Goal: Task Accomplishment & Management: Use online tool/utility

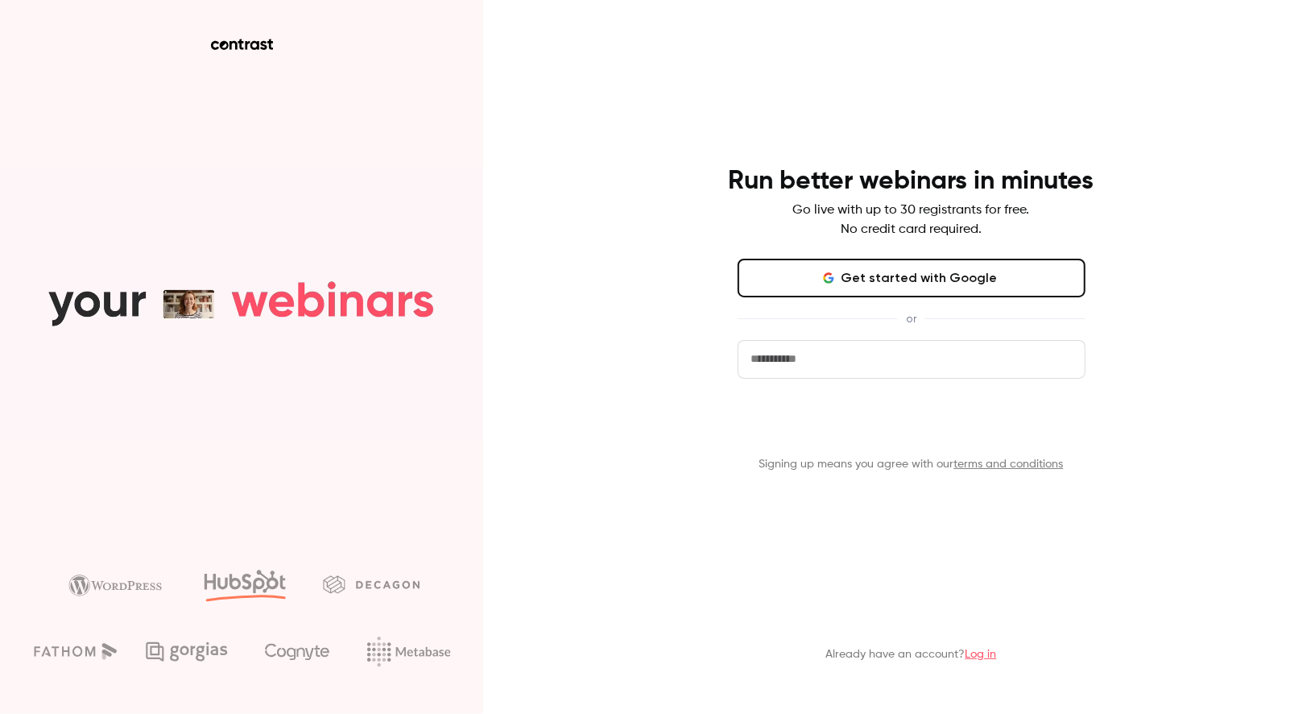
click at [934, 442] on button "Get started" at bounding box center [912, 423] width 348 height 39
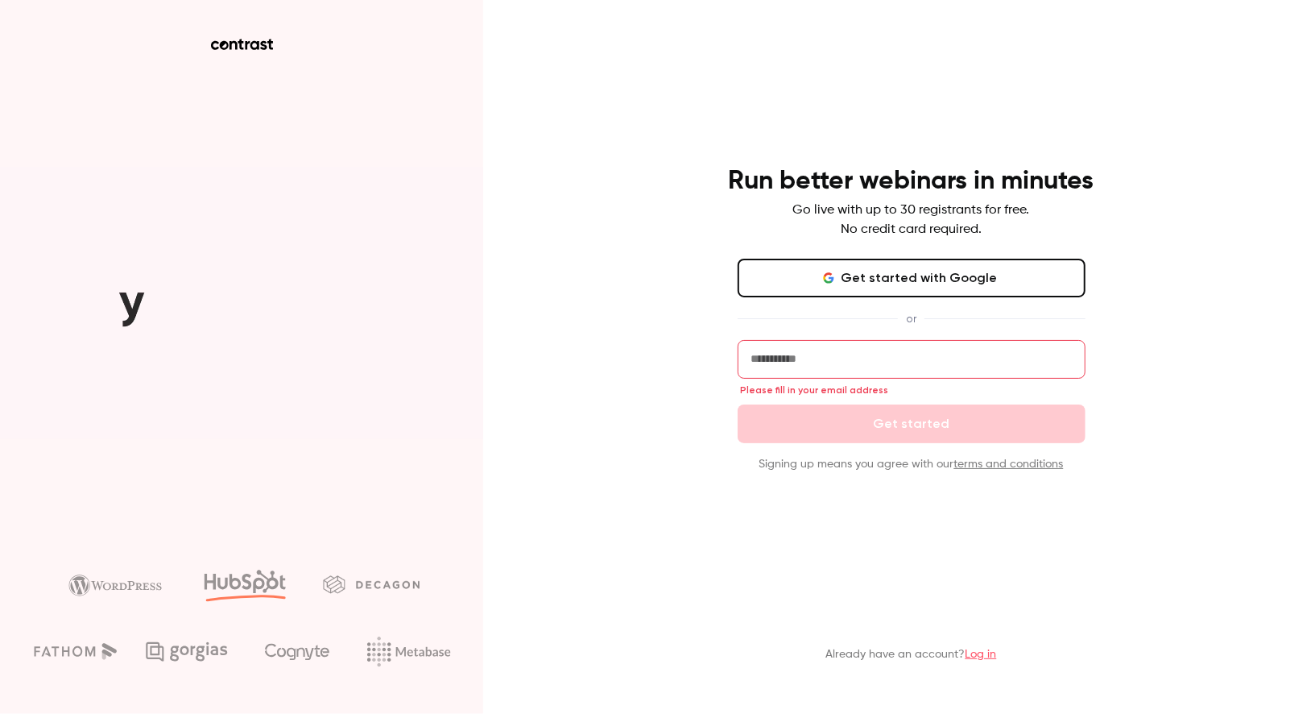
click at [909, 268] on button "Get started with Google" at bounding box center [912, 278] width 348 height 39
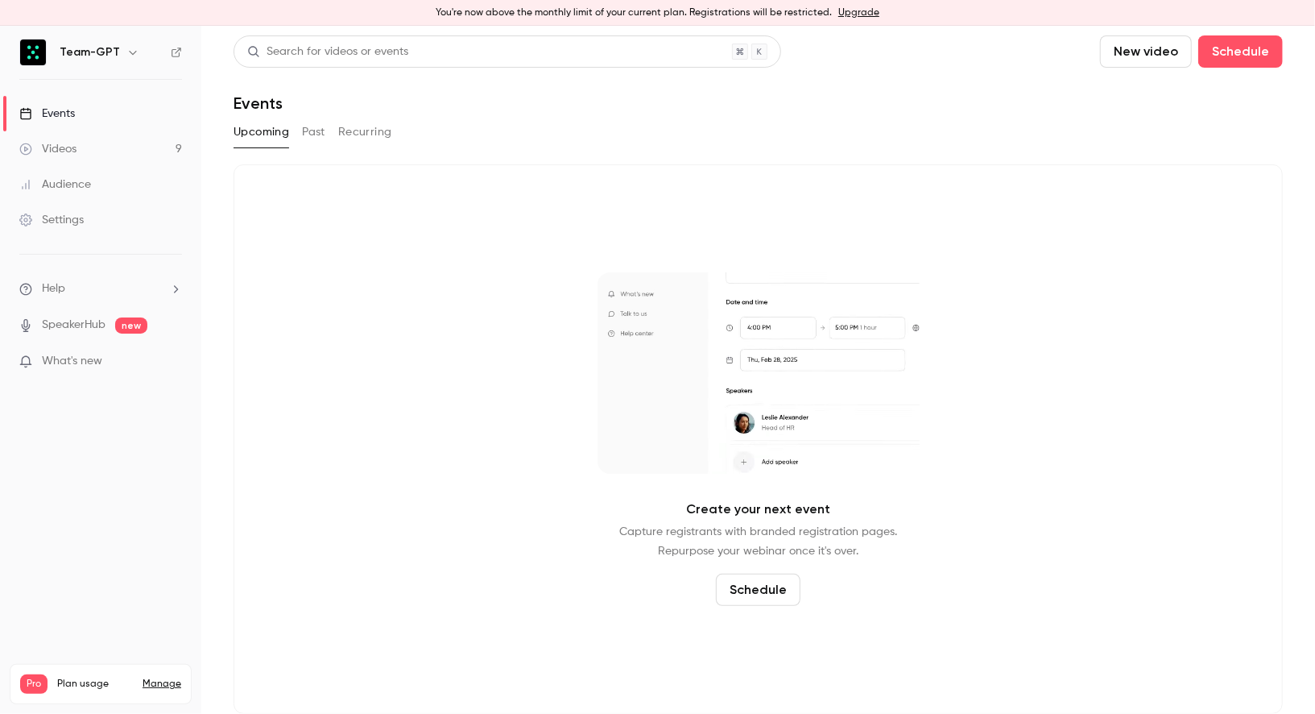
click at [308, 135] on button "Past" at bounding box center [313, 132] width 23 height 26
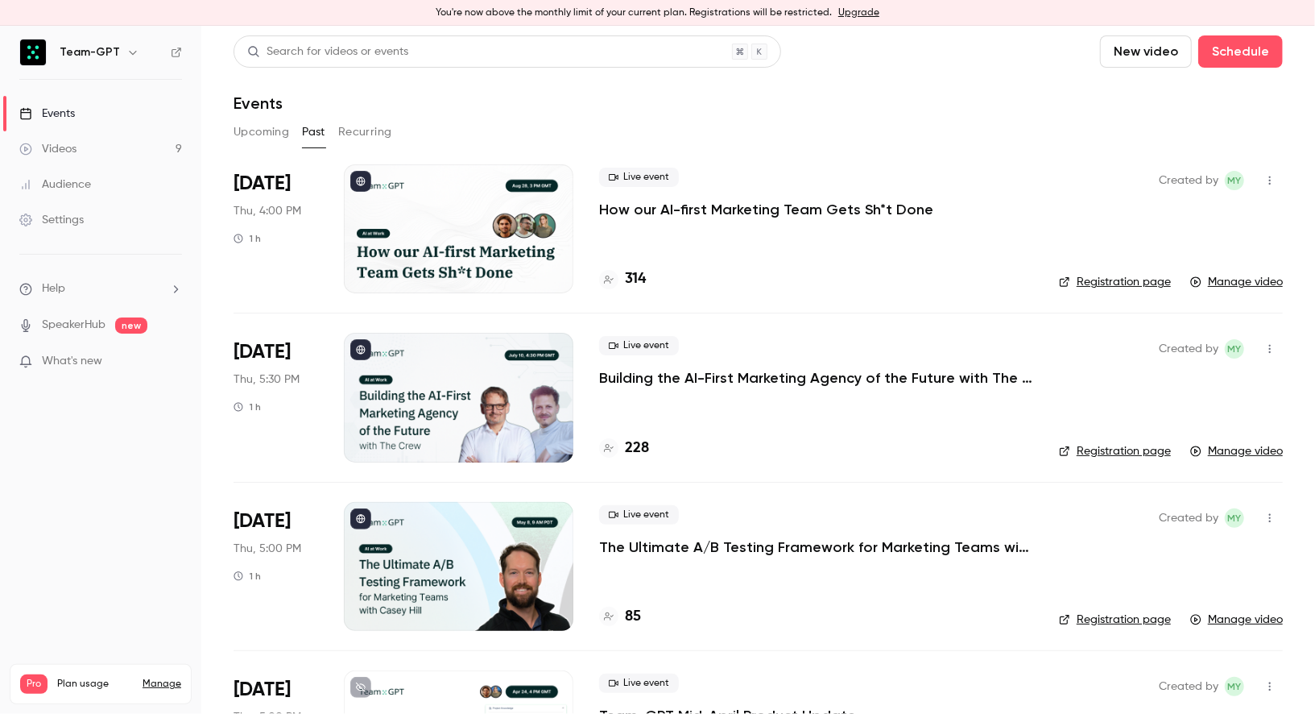
click at [454, 207] on div at bounding box center [459, 228] width 230 height 129
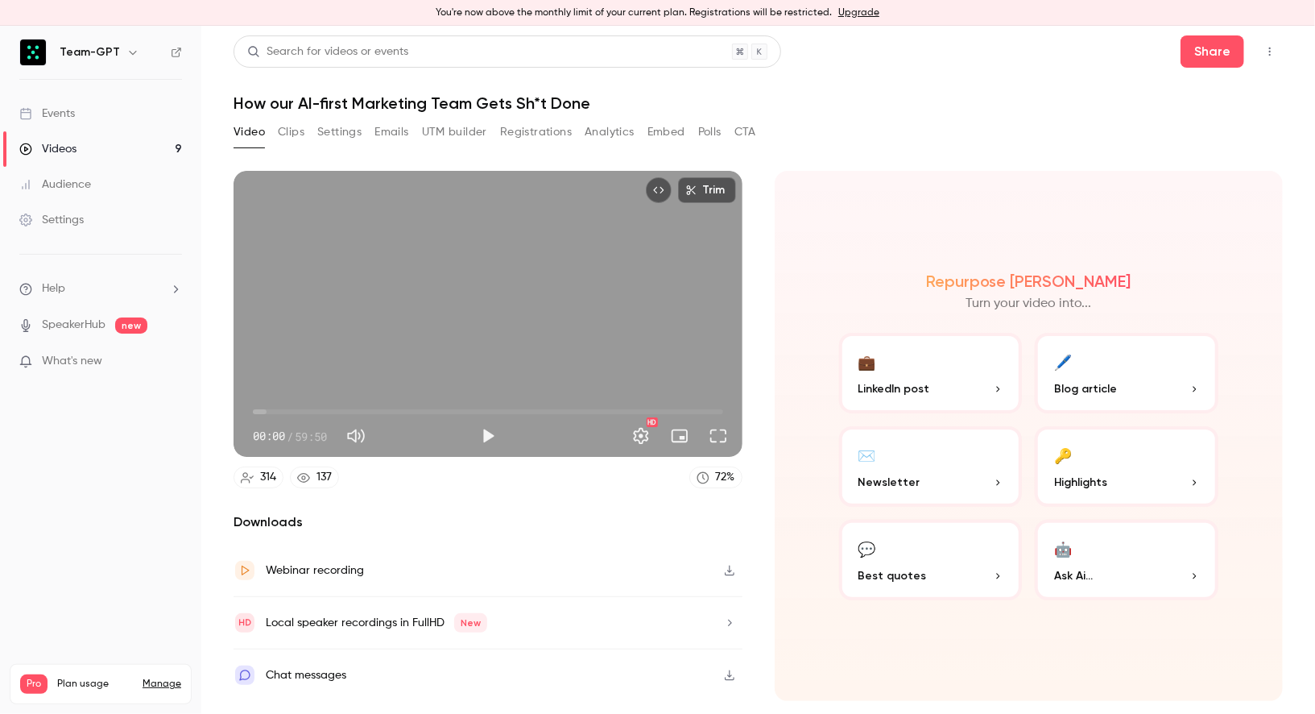
click at [401, 125] on button "Emails" at bounding box center [392, 132] width 34 height 26
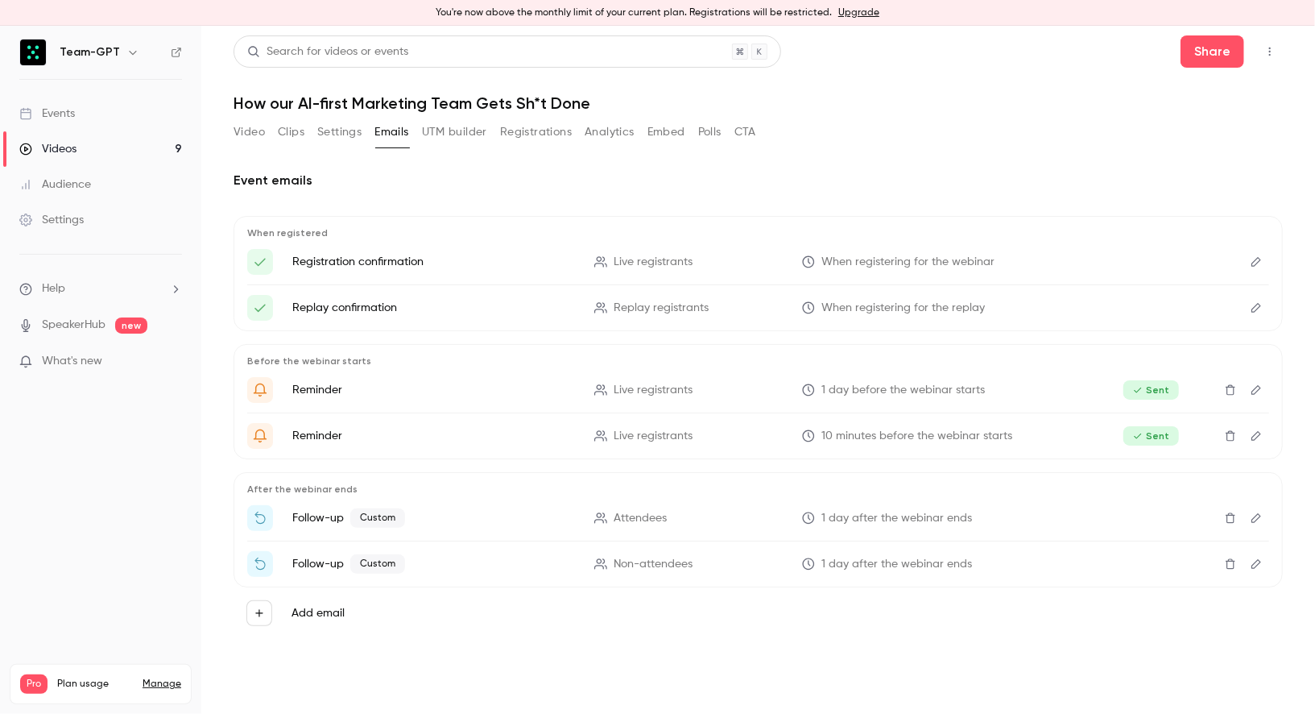
click at [367, 520] on span "Custom" at bounding box center [377, 517] width 55 height 19
click at [262, 138] on button "Video" at bounding box center [249, 132] width 31 height 26
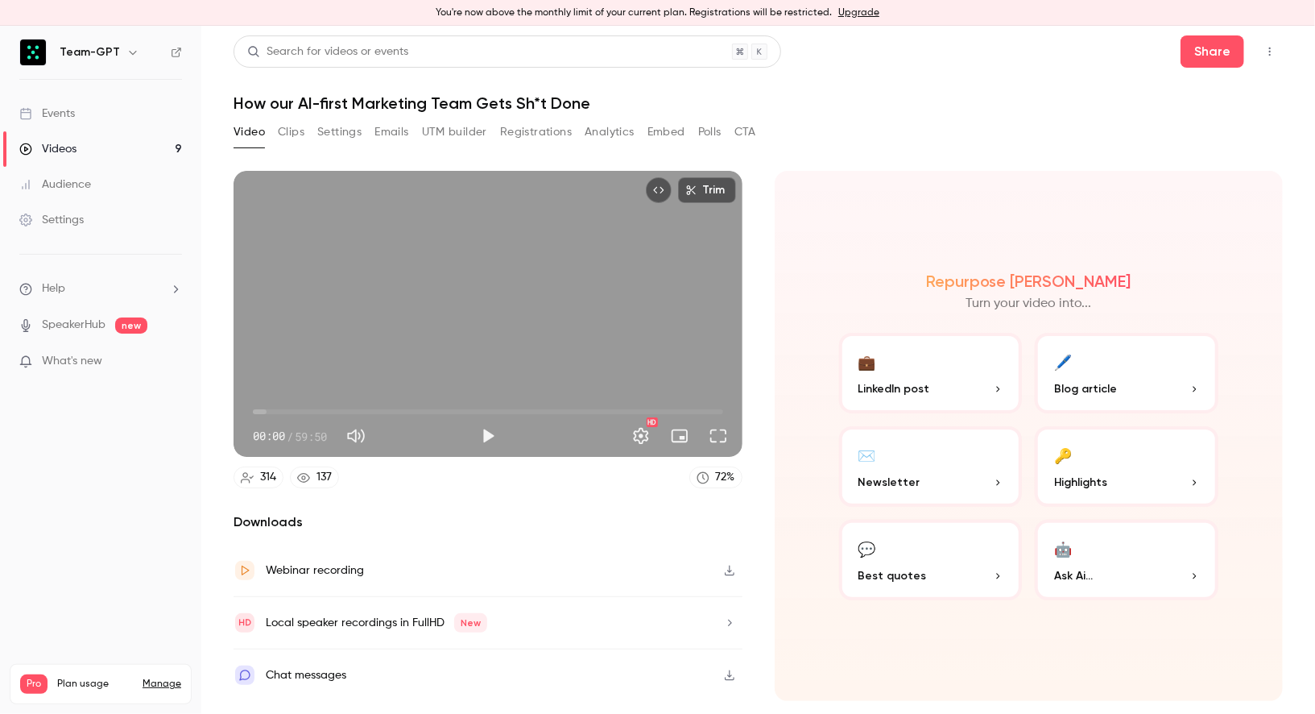
click at [524, 131] on button "Registrations" at bounding box center [536, 132] width 72 height 26
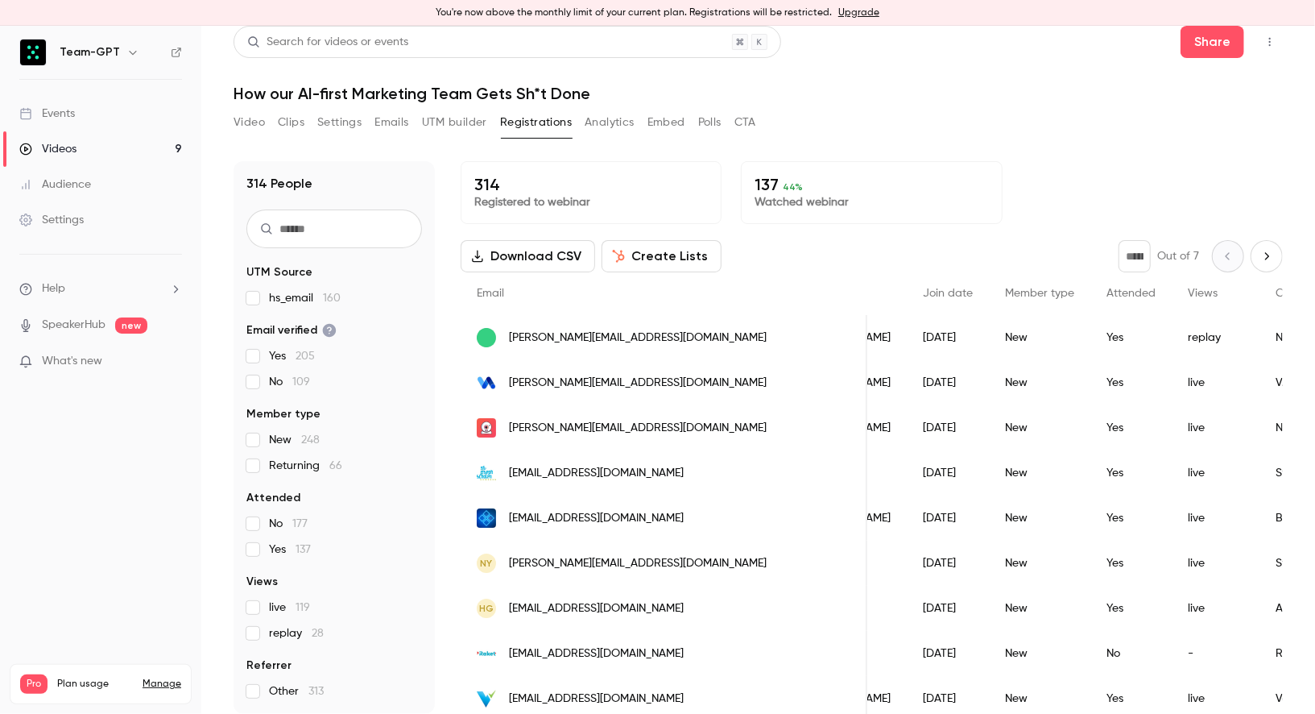
click at [634, 263] on button "Create Lists" at bounding box center [662, 256] width 120 height 32
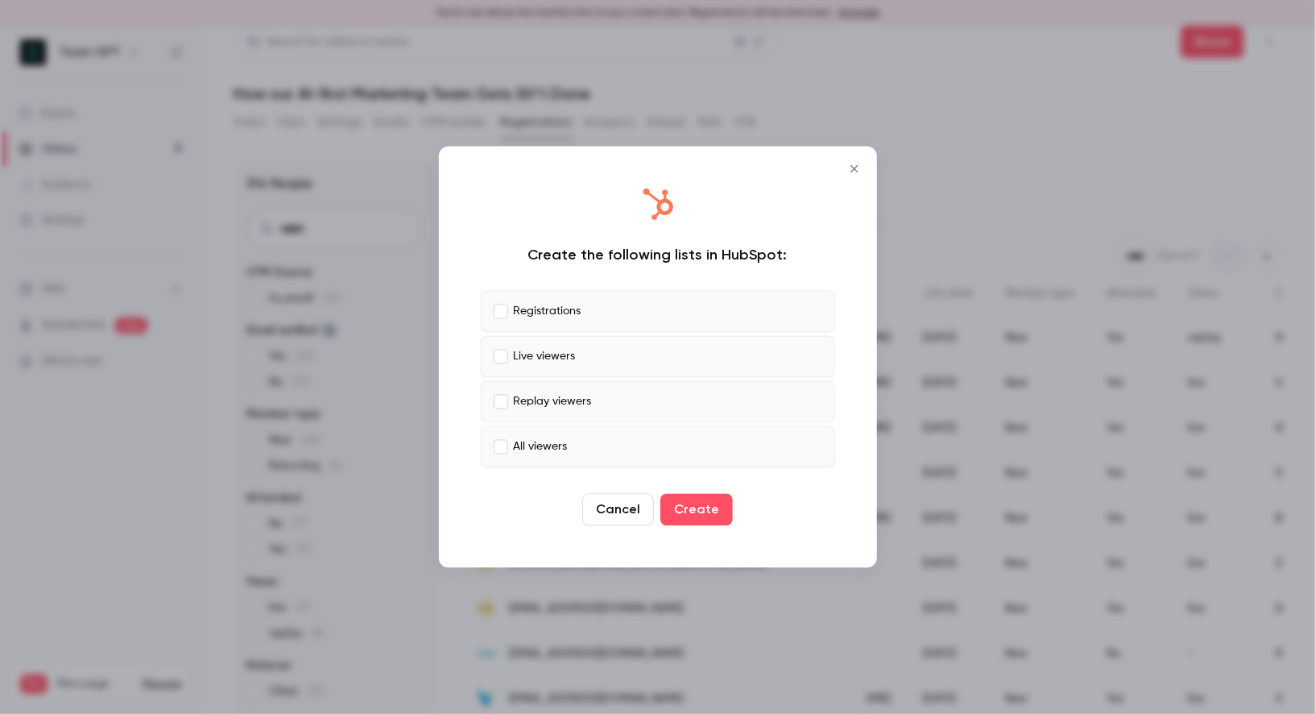
drag, startPoint x: 710, startPoint y: 501, endPoint x: 768, endPoint y: 341, distance: 170.5
click at [768, 341] on div "Create the following lists in HubSpot: Registrations Live viewers Replay viewer…" at bounding box center [658, 357] width 406 height 389
click at [718, 350] on label "Live viewers" at bounding box center [658, 357] width 354 height 42
click at [681, 387] on label "Replay viewers" at bounding box center [658, 402] width 354 height 42
click at [643, 435] on label "All viewers" at bounding box center [658, 447] width 354 height 42
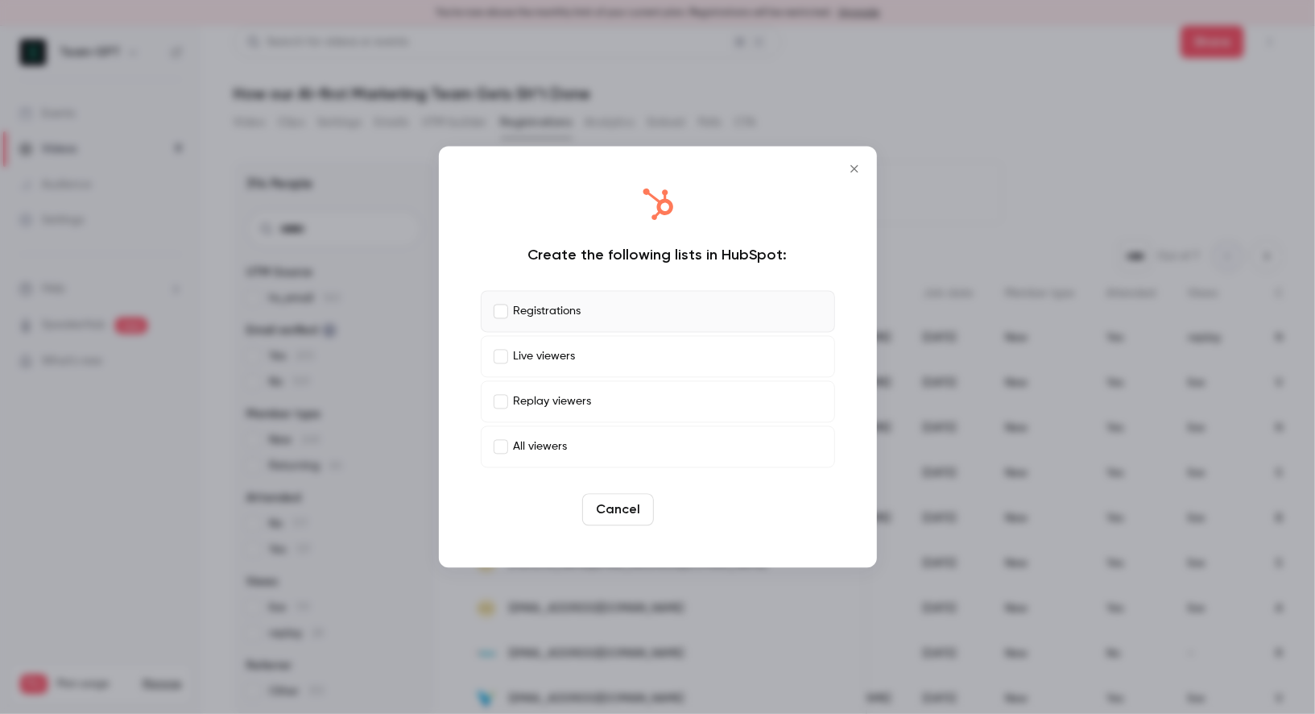
click at [681, 498] on button "Create" at bounding box center [697, 510] width 72 height 32
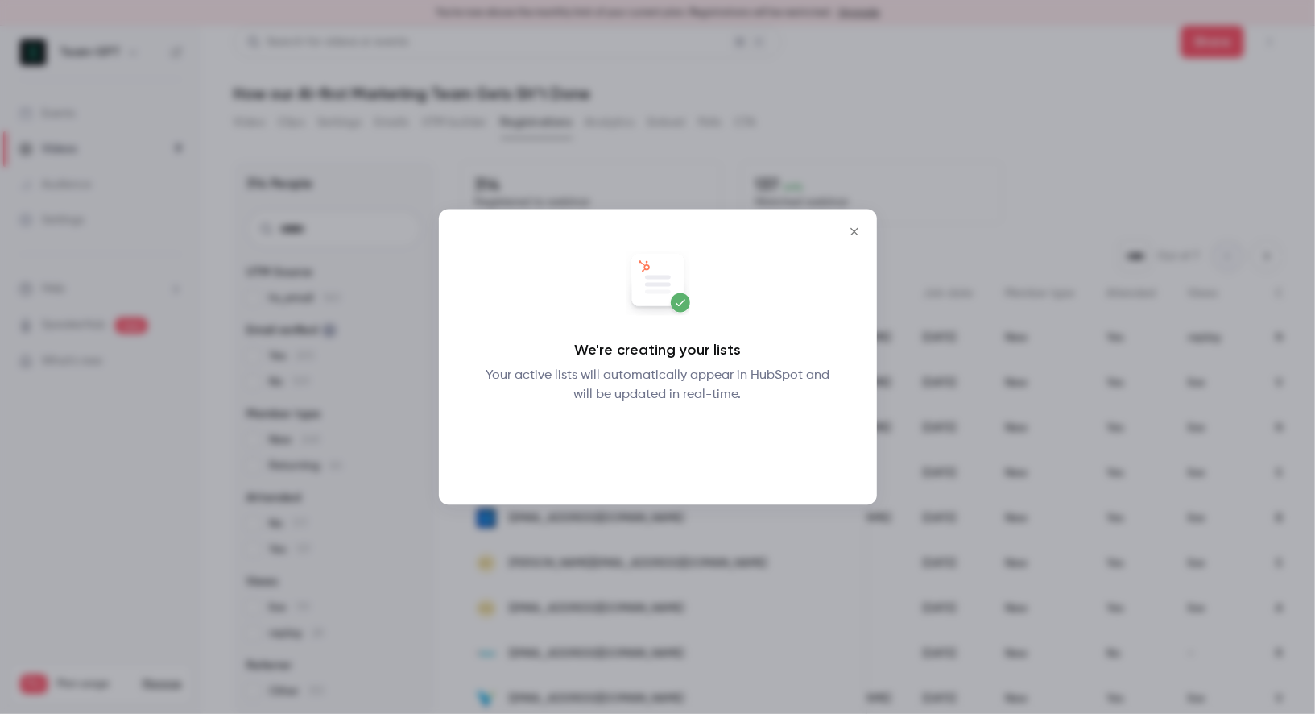
click at [661, 437] on button "Okay" at bounding box center [657, 447] width 59 height 32
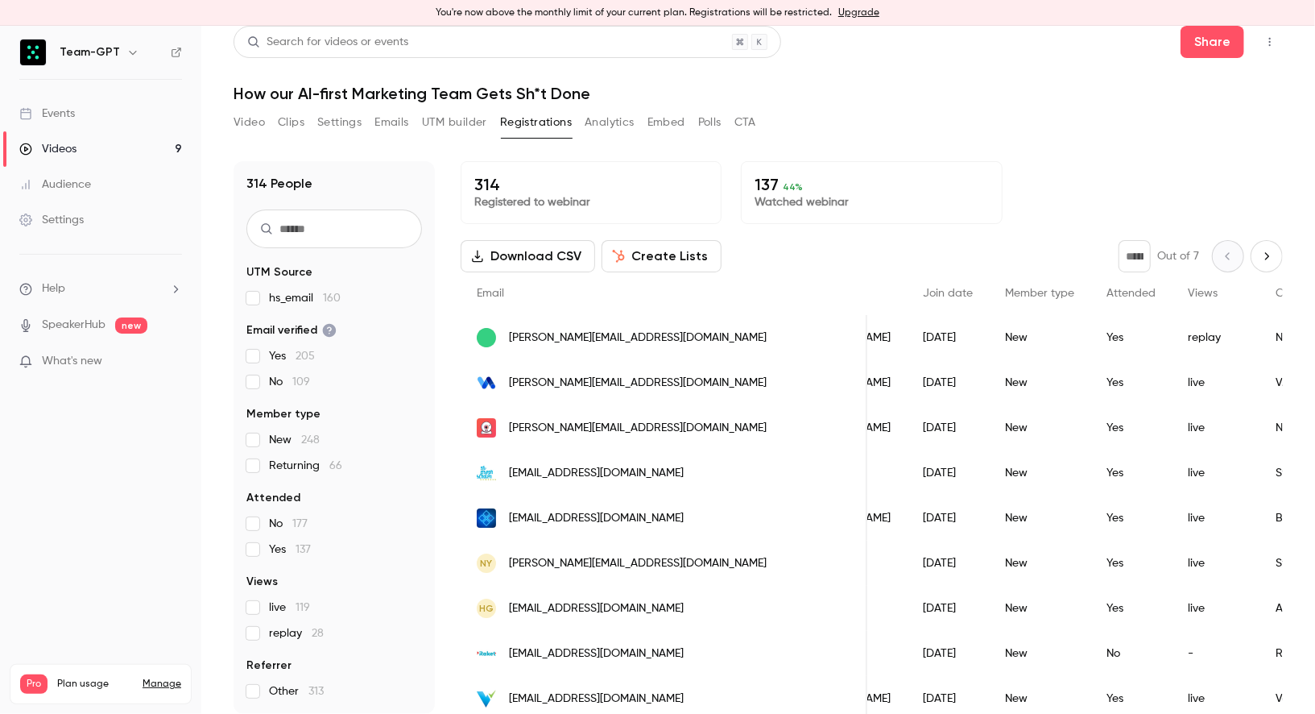
click at [684, 272] on div "Email" at bounding box center [664, 293] width 407 height 43
click at [680, 259] on button "Create Lists" at bounding box center [662, 256] width 120 height 32
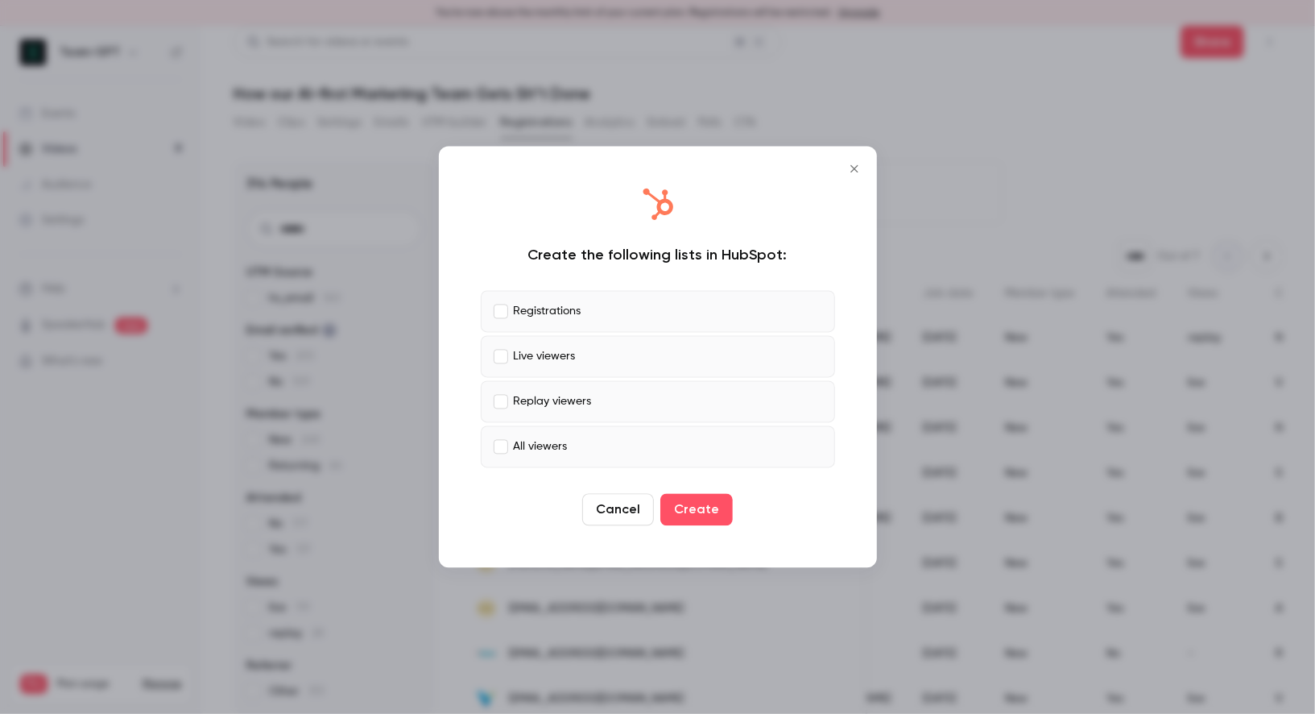
click at [509, 367] on label "Live viewers" at bounding box center [658, 357] width 354 height 42
click at [537, 391] on label "Replay viewers" at bounding box center [658, 402] width 354 height 42
click at [487, 454] on label "All viewers" at bounding box center [658, 447] width 354 height 42
click at [704, 509] on button "Create" at bounding box center [697, 510] width 72 height 32
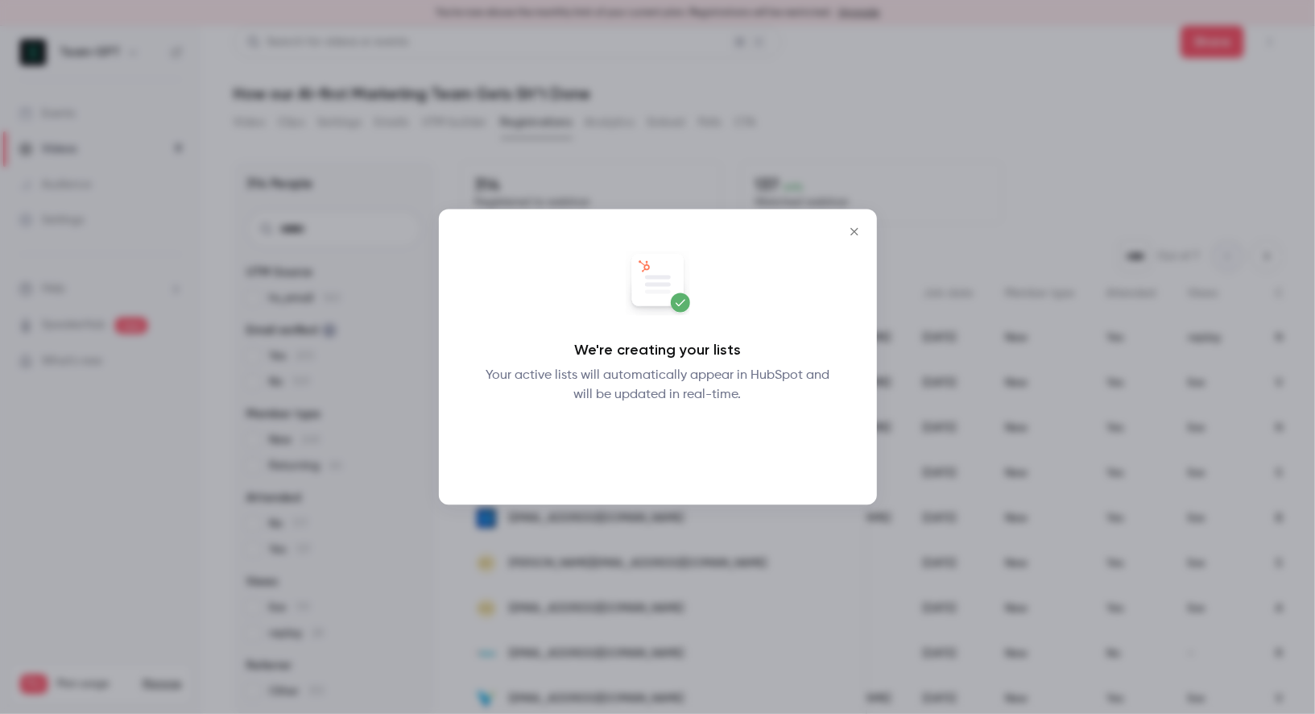
click at [663, 448] on button "Okay" at bounding box center [657, 447] width 59 height 32
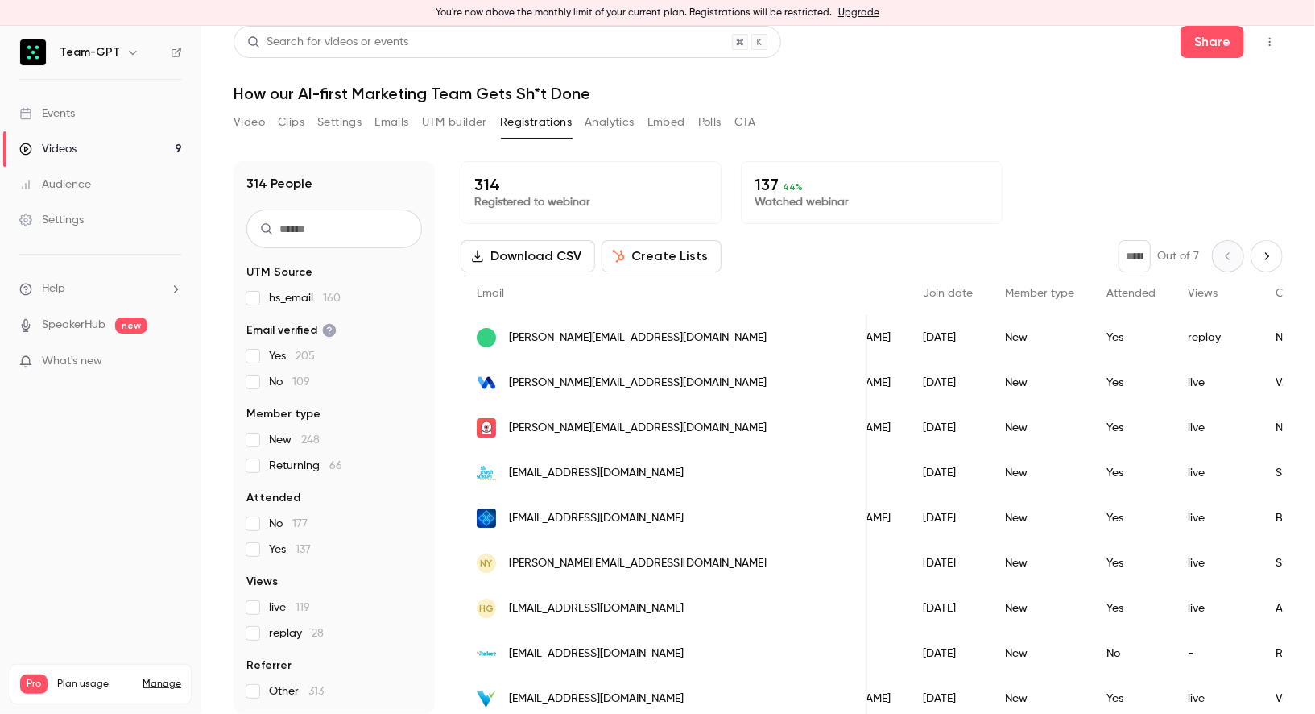
click at [326, 225] on input "text" at bounding box center [334, 228] width 176 height 39
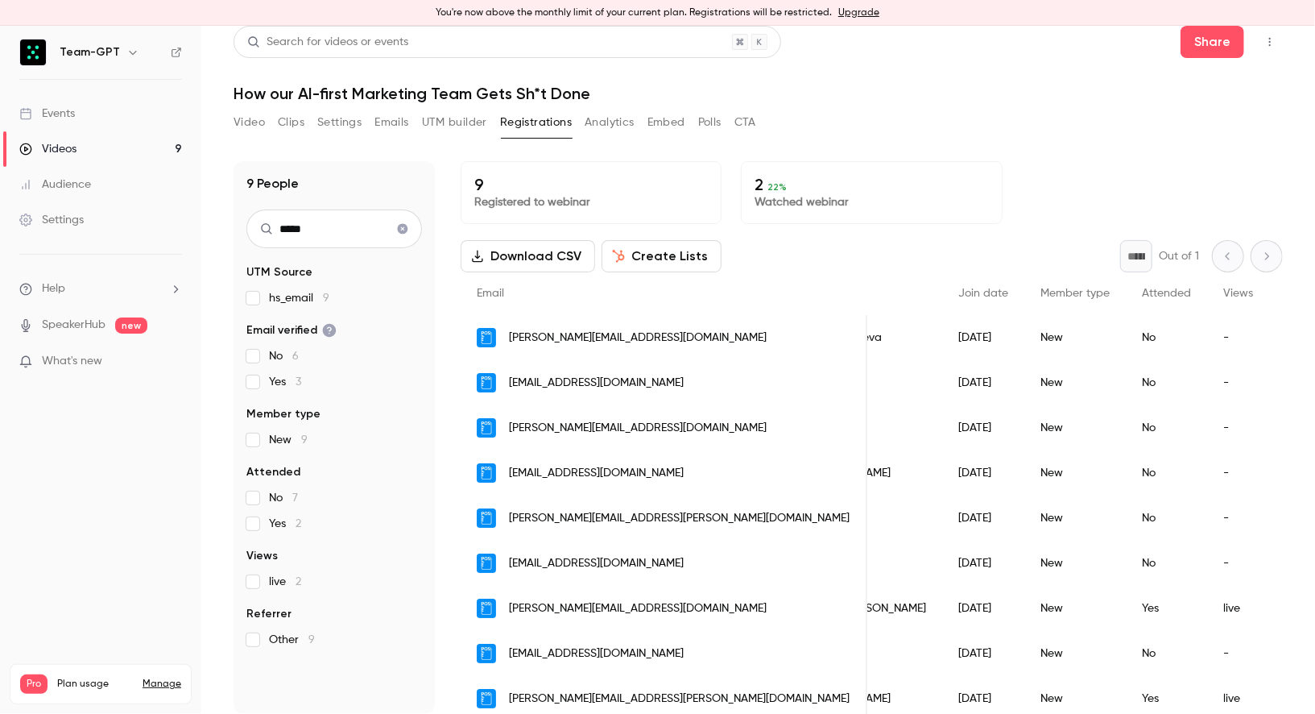
scroll to position [6, 0]
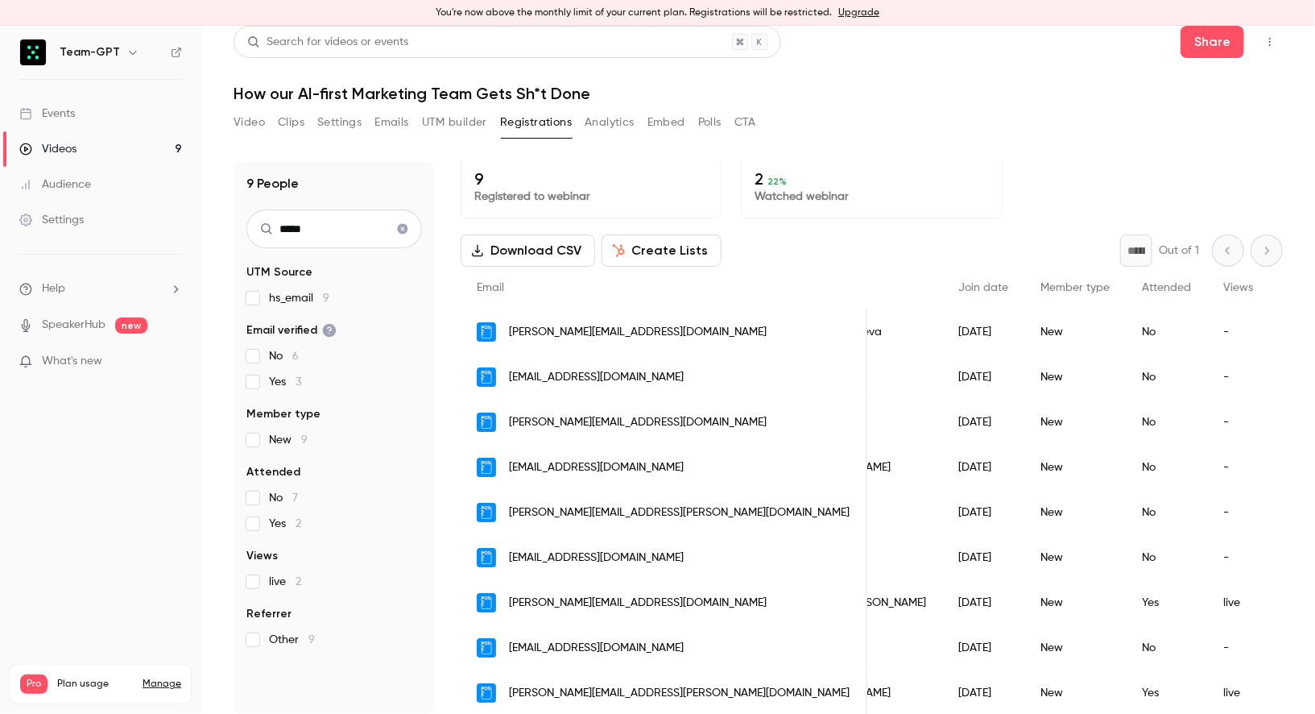
type input "*****"
click at [406, 235] on button "Clear search" at bounding box center [403, 229] width 26 height 26
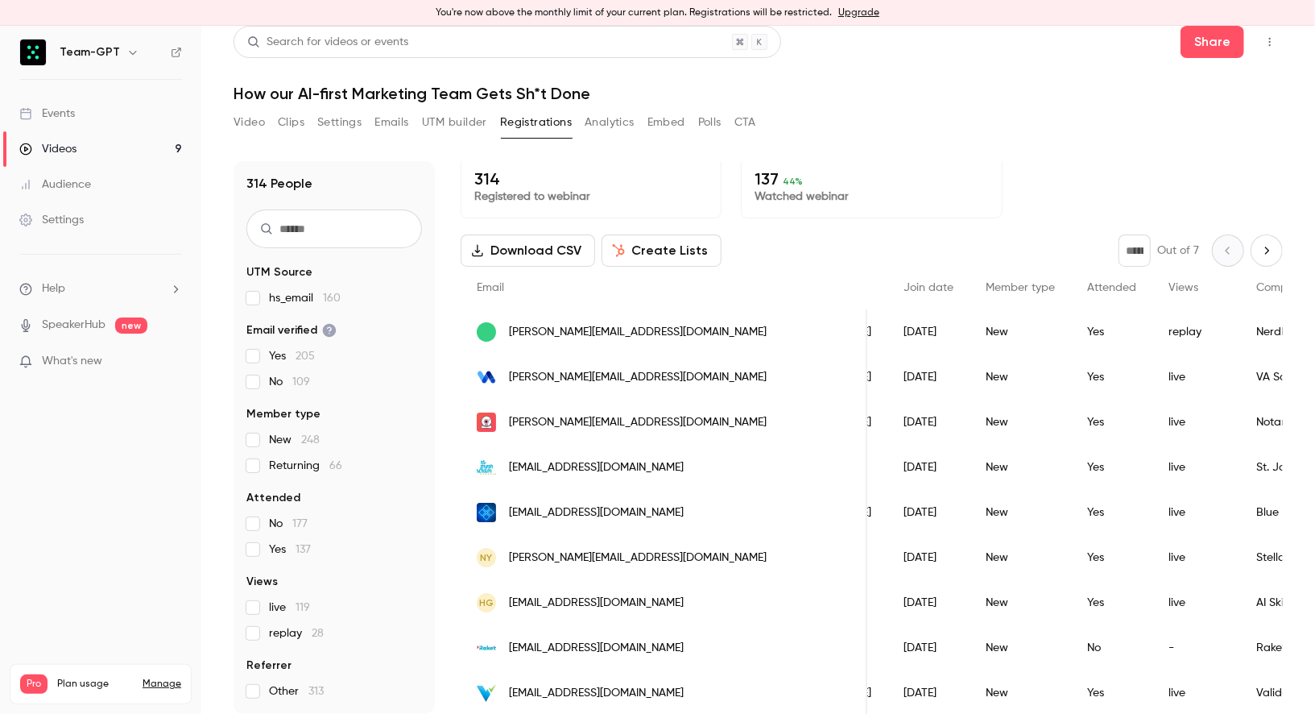
scroll to position [0, 690]
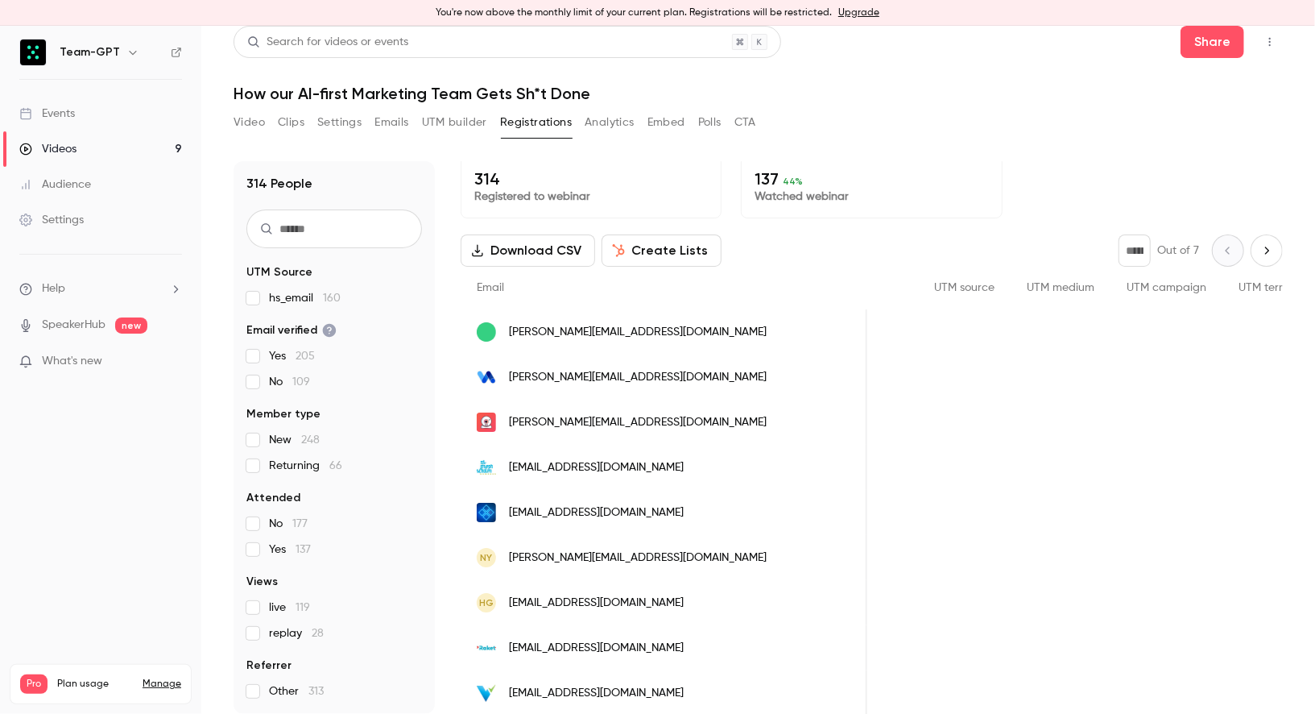
click at [1261, 242] on button "Next page" at bounding box center [1267, 250] width 32 height 32
type input "*"
